Goal: Information Seeking & Learning: Learn about a topic

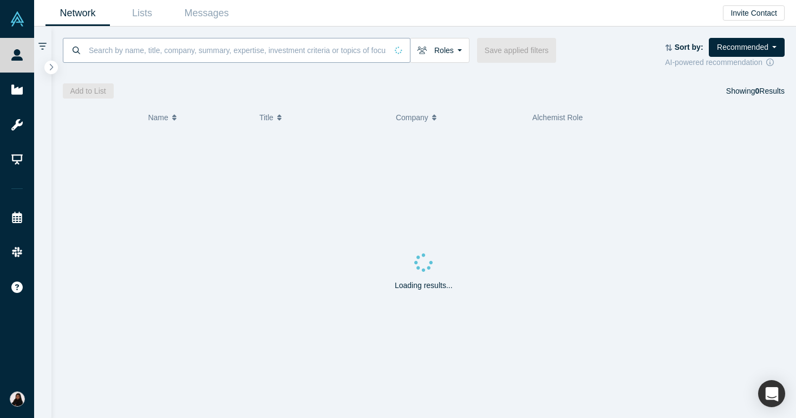
click at [156, 47] on input at bounding box center [237, 49] width 299 height 25
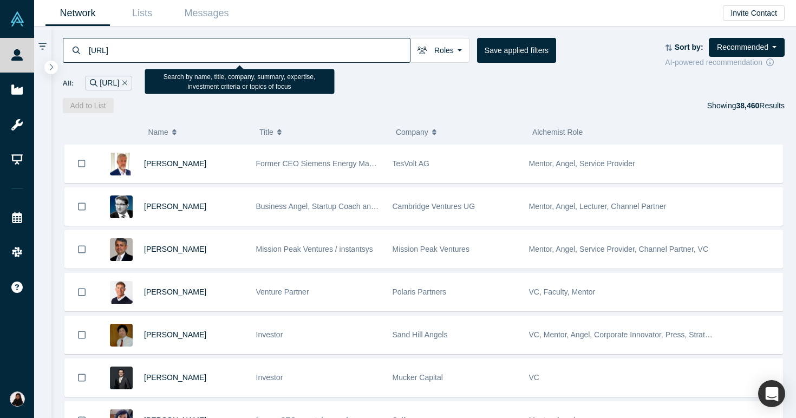
type input "[URL]"
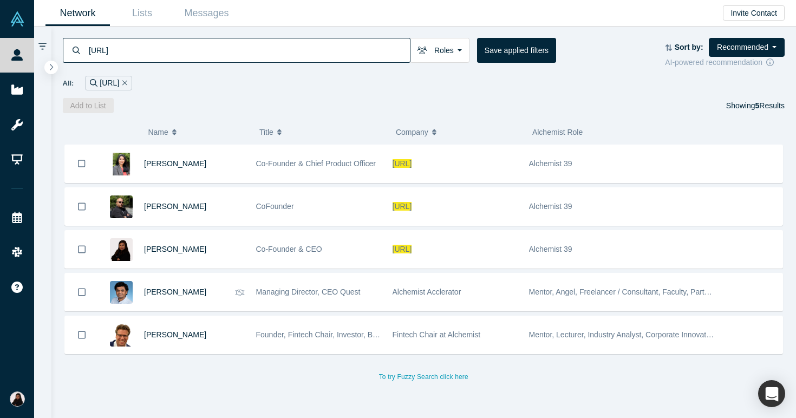
click at [125, 81] on div "[URL]" at bounding box center [108, 83] width 47 height 15
click at [90, 19] on link "Network" at bounding box center [77, 13] width 64 height 25
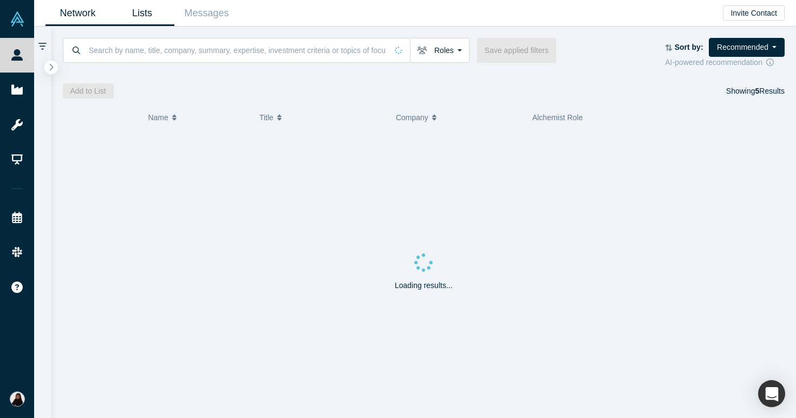
click at [143, 16] on link "Lists" at bounding box center [142, 13] width 64 height 25
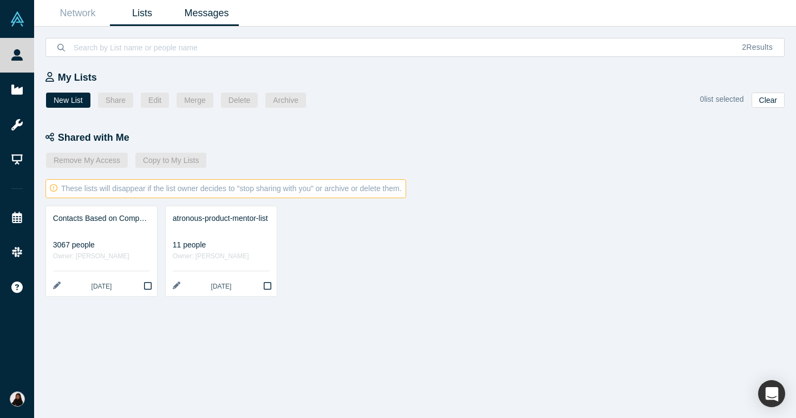
click at [214, 19] on link "Messages" at bounding box center [206, 13] width 64 height 25
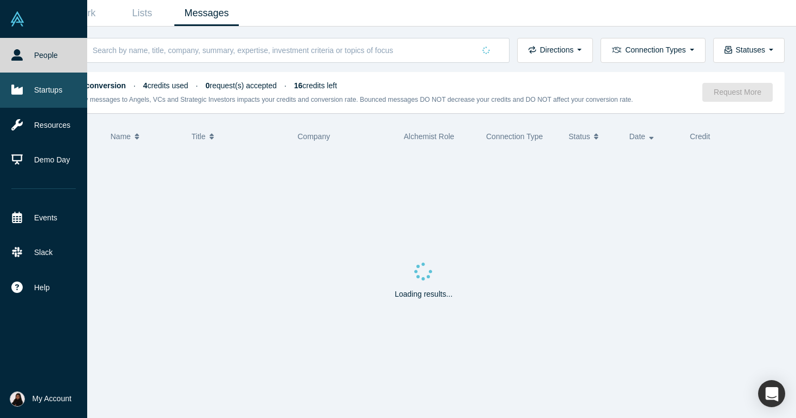
click at [56, 93] on link "Startups" at bounding box center [43, 90] width 87 height 35
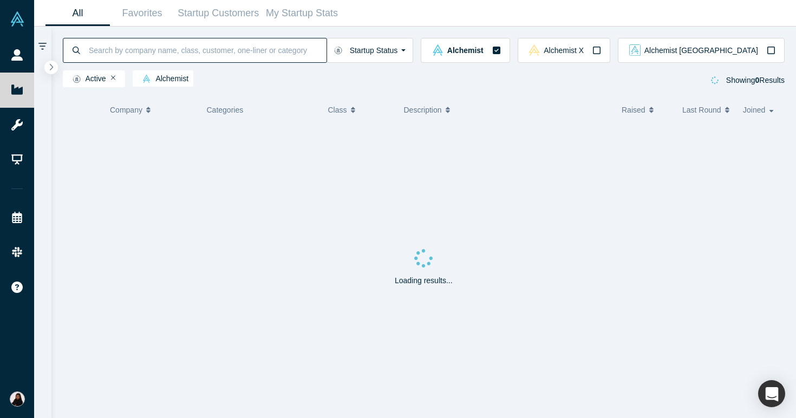
click at [171, 54] on input at bounding box center [207, 49] width 239 height 25
type input "[URL]"
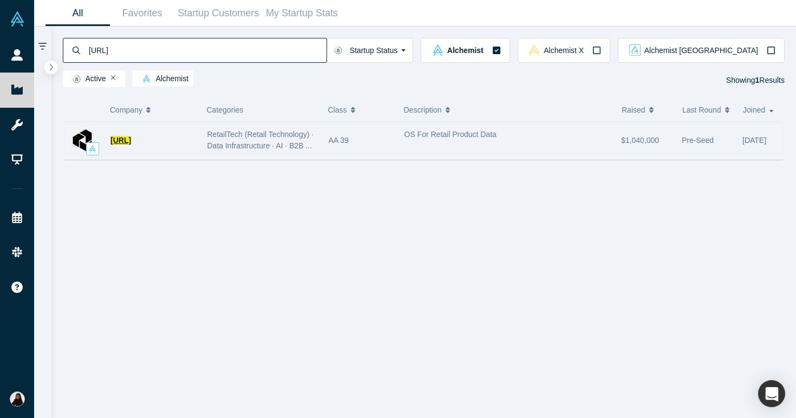
click at [131, 138] on span "[URL]" at bounding box center [120, 140] width 21 height 9
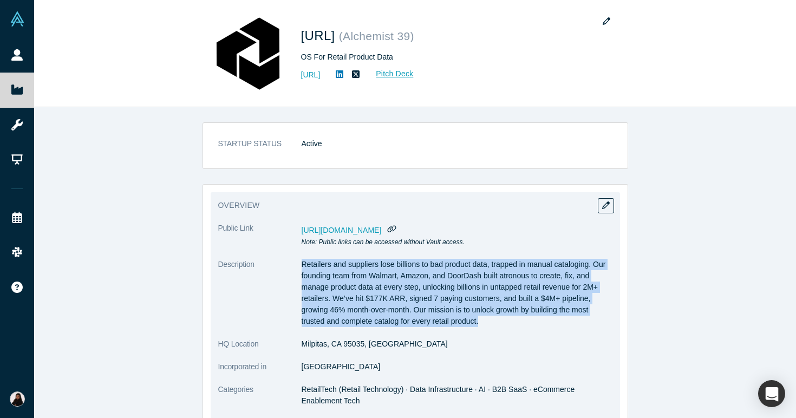
drag, startPoint x: 303, startPoint y: 260, endPoint x: 517, endPoint y: 320, distance: 222.6
click at [517, 320] on p "Retailers and suppliers lose billions to bad product data, trapped in manual ca…" at bounding box center [457, 293] width 311 height 68
copy p "Retailers and suppliers lose billions to bad product data, trapped in manual ca…"
